Goal: Information Seeking & Learning: Understand process/instructions

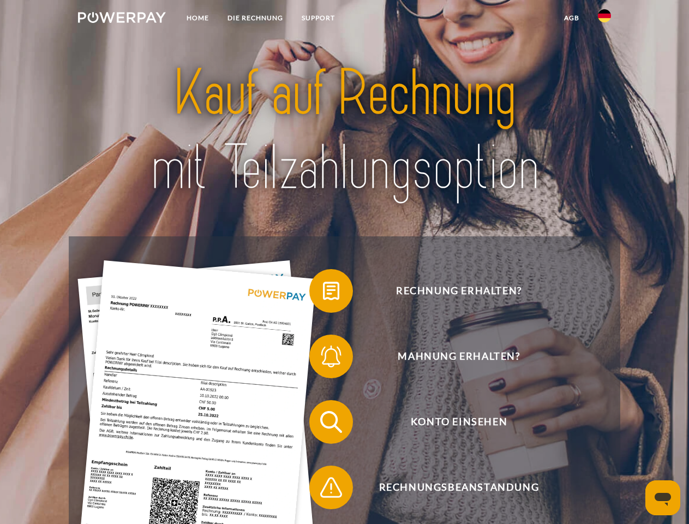
click at [122, 19] on img at bounding box center [122, 17] width 88 height 11
click at [604, 19] on img at bounding box center [604, 15] width 13 height 13
click at [571, 18] on link "agb" at bounding box center [572, 18] width 34 height 20
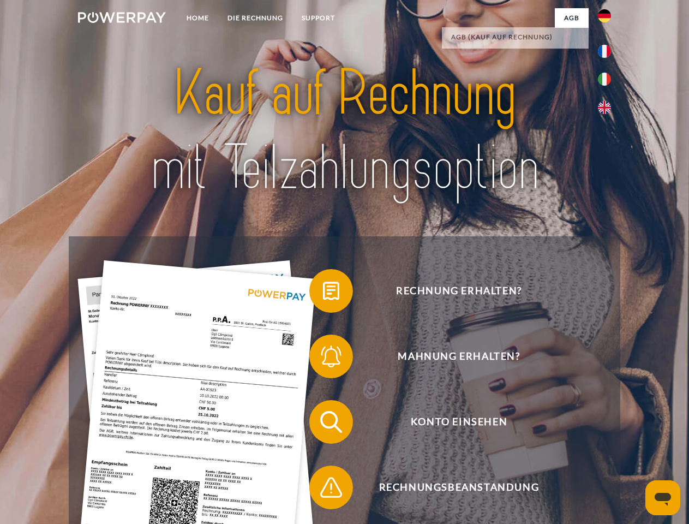
click at [323, 293] on span at bounding box center [314, 290] width 55 height 55
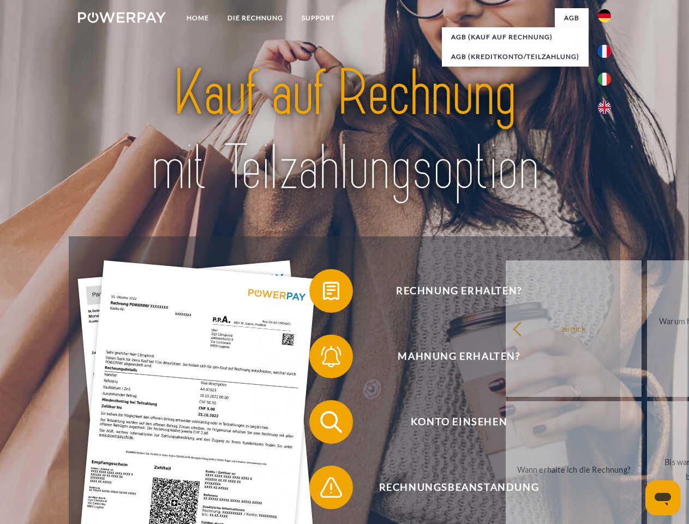
click at [323, 358] on div "Rechnung erhalten? Mahnung erhalten? Konto einsehen" at bounding box center [344, 454] width 551 height 436
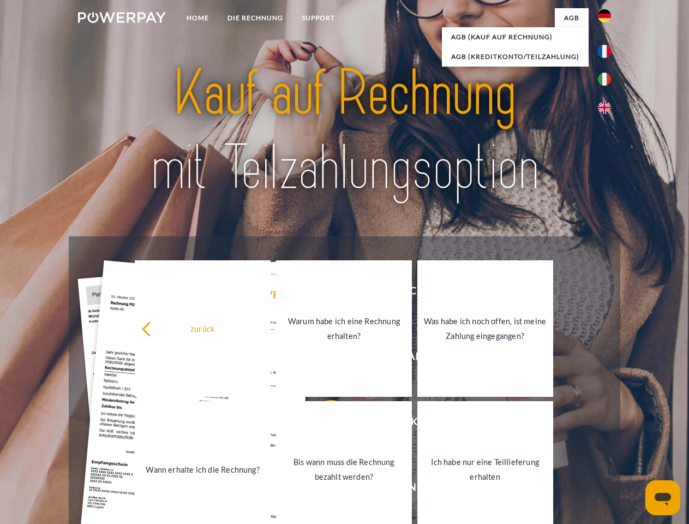
click at [323, 424] on link "Bis wann muss die Rechnung bezahlt werden?" at bounding box center [344, 469] width 136 height 136
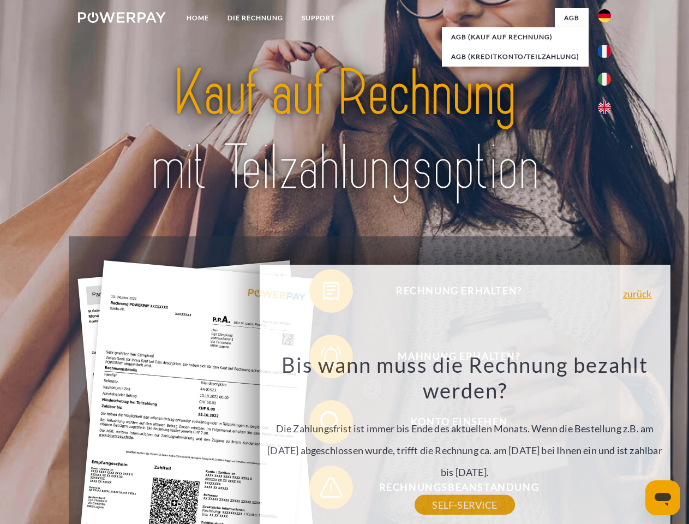
click at [323, 489] on div "Rechnung erhalten? Mahnung erhalten? Konto einsehen" at bounding box center [344, 454] width 551 height 436
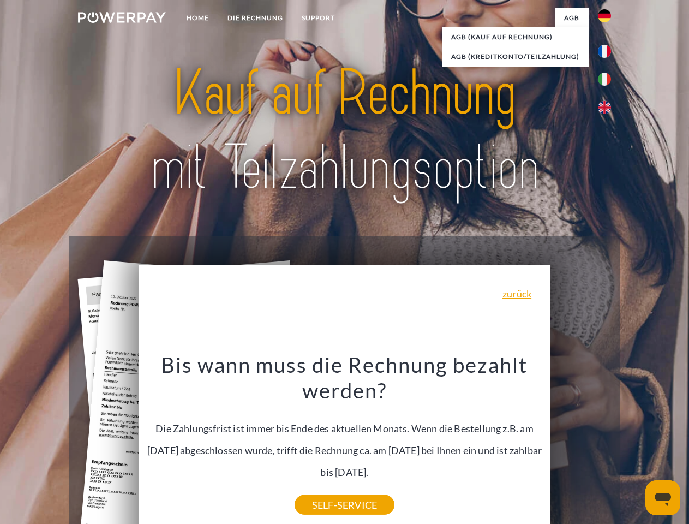
click at [663, 497] on icon "Messaging-Fenster öffnen" at bounding box center [663, 499] width 16 height 13
